Goal: Information Seeking & Learning: Compare options

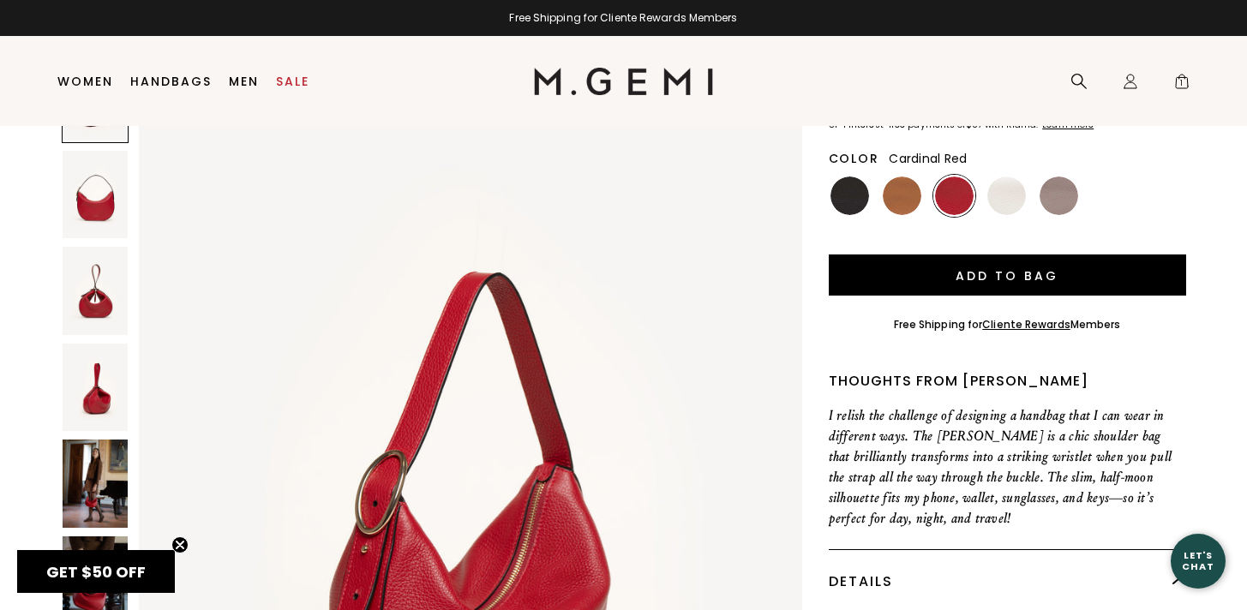
scroll to position [218, 0]
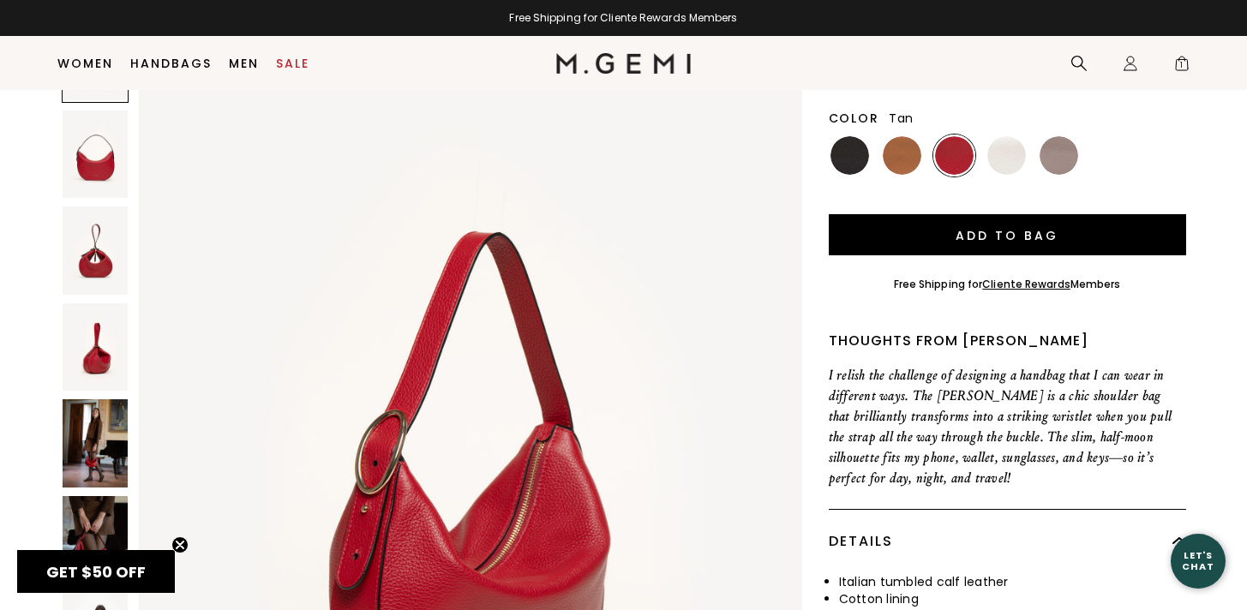
click at [903, 151] on img at bounding box center [901, 155] width 39 height 39
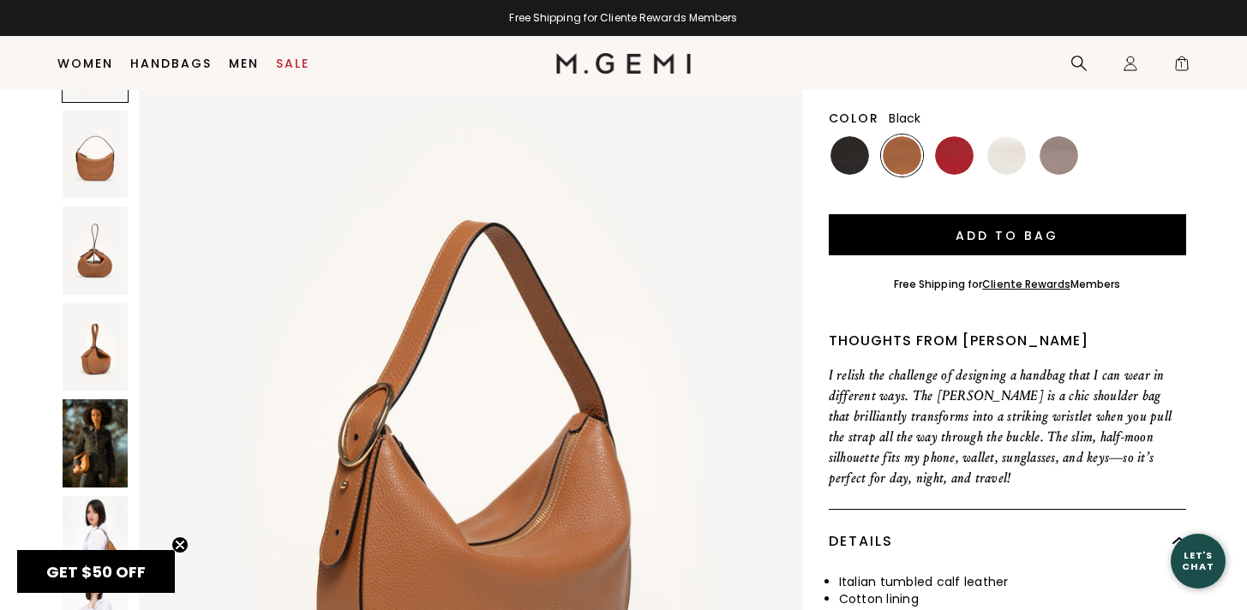
click at [854, 163] on img at bounding box center [849, 155] width 39 height 39
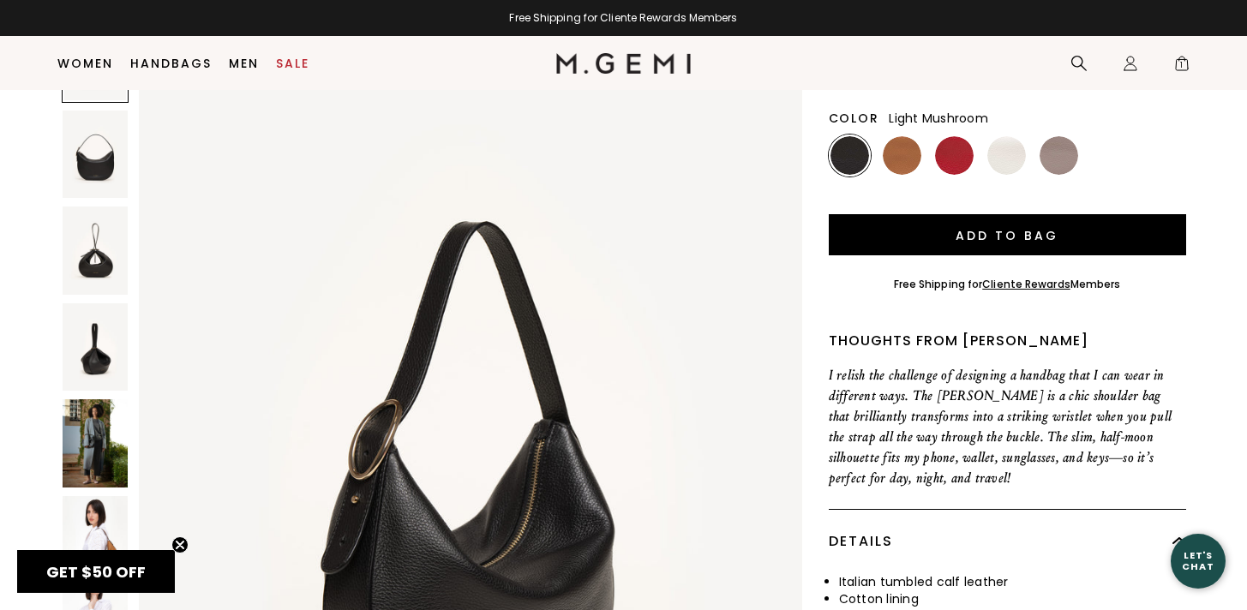
click at [1066, 154] on img at bounding box center [1058, 155] width 39 height 39
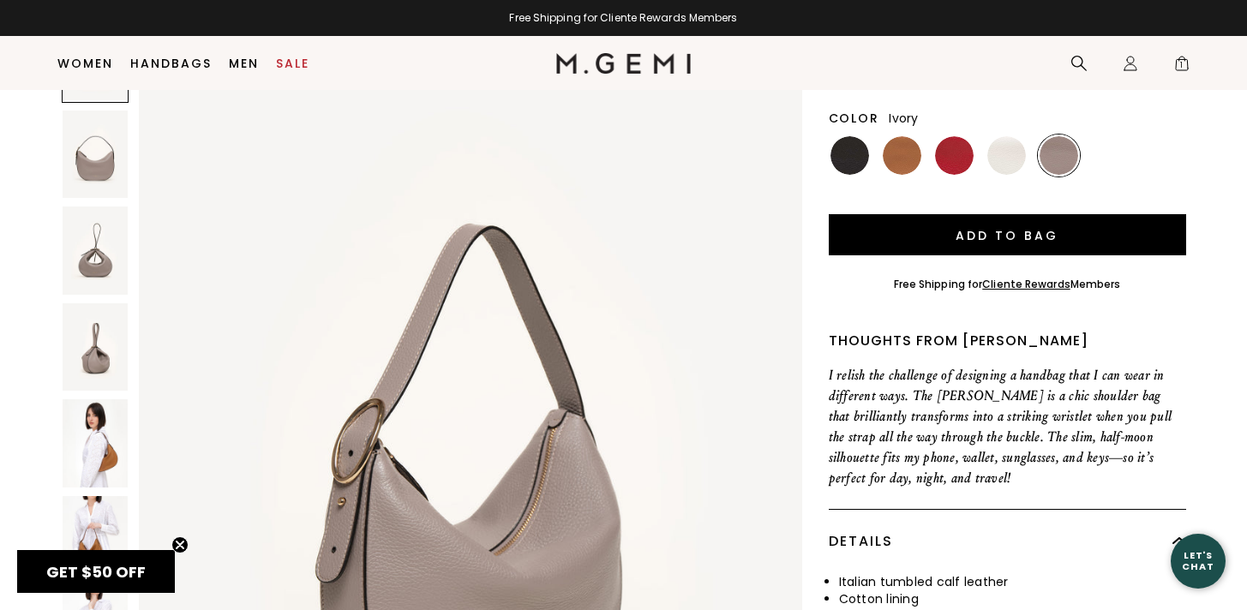
click at [1014, 159] on img at bounding box center [1006, 155] width 39 height 39
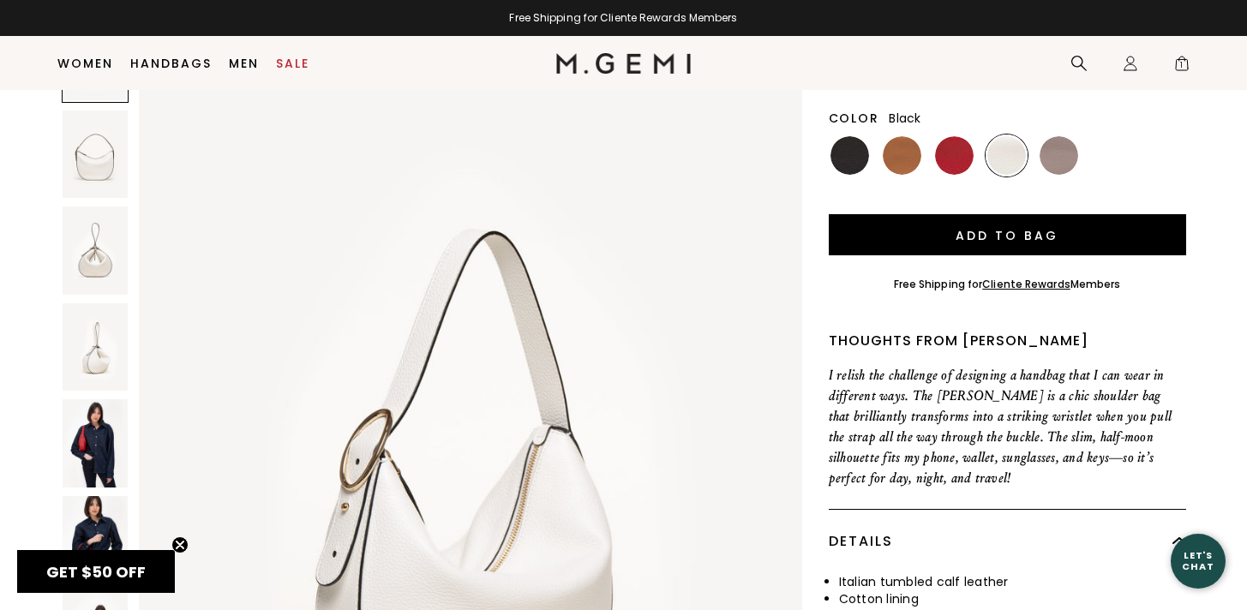
click at [843, 156] on img at bounding box center [849, 155] width 39 height 39
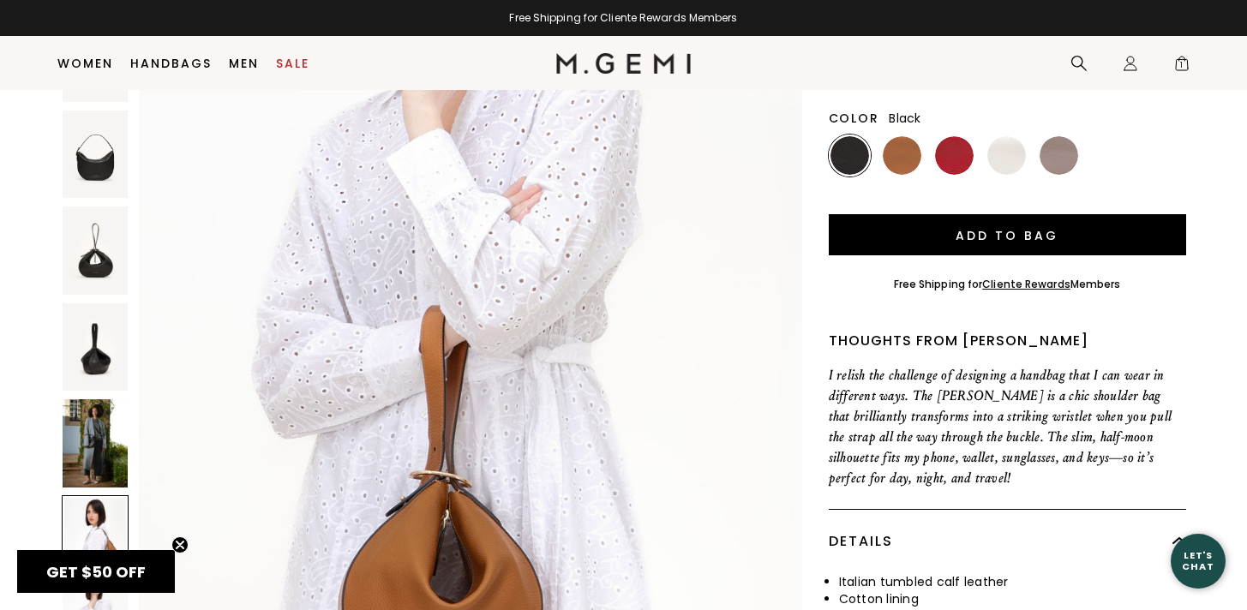
scroll to position [5476, 0]
